Goal: Book appointment/travel/reservation

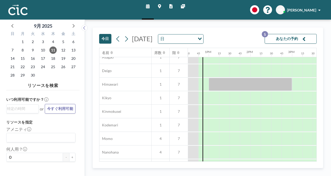
scroll to position [208, 521]
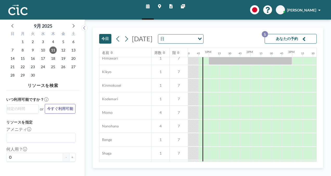
click at [292, 37] on button "あなたの予約 5" at bounding box center [291, 39] width 52 height 10
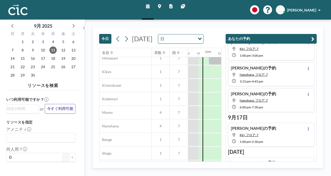
scroll to position [5, 0]
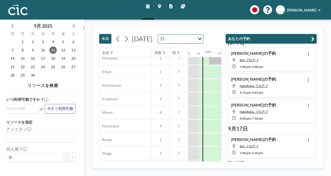
click at [203, 25] on div "[DATE] [DATE] 日 Loading... 名前 席数 階 12AM 15 30 45 1AM 15 30 45 2AM 15 30 45 3AM …" at bounding box center [208, 98] width 246 height 156
click at [264, 29] on div "あなたの予約 [DATE] [PERSON_NAME]の予約 Kiri, フロア: 7 1:00 PM - 3:00 PM [PERSON_NAME] さんの…" at bounding box center [269, 95] width 95 height 134
click at [312, 38] on icon "button" at bounding box center [313, 39] width 3 height 6
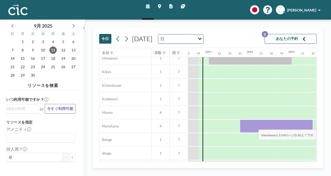
drag, startPoint x: 246, startPoint y: 128, endPoint x: 305, endPoint y: 125, distance: 58.4
click at [305, 125] on div at bounding box center [276, 125] width 73 height 13
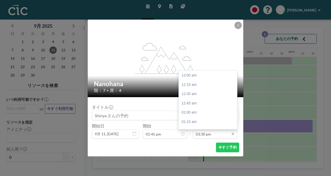
scroll to position [575, 0]
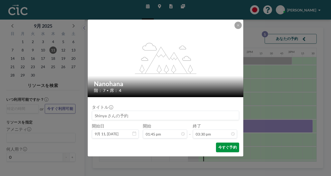
click at [225, 144] on button "今すぐ予約" at bounding box center [227, 147] width 23 height 10
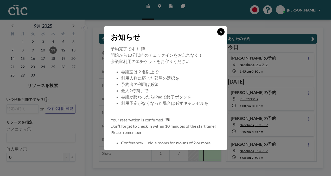
click at [221, 30] on icon at bounding box center [221, 31] width 3 height 3
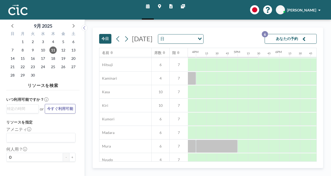
scroll to position [26, 631]
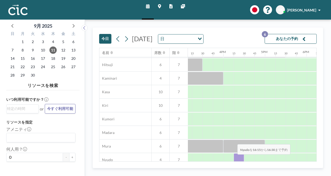
drag, startPoint x: 238, startPoint y: 158, endPoint x: 234, endPoint y: 158, distance: 3.7
click at [234, 158] on div at bounding box center [239, 159] width 10 height 13
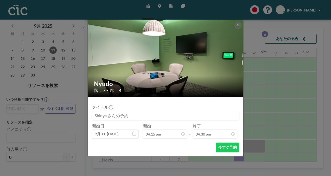
scroll to position [612, 0]
click at [236, 26] on button at bounding box center [238, 25] width 7 height 7
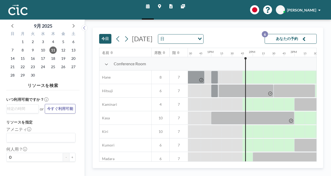
scroll to position [0, 521]
